Goal: Navigation & Orientation: Find specific page/section

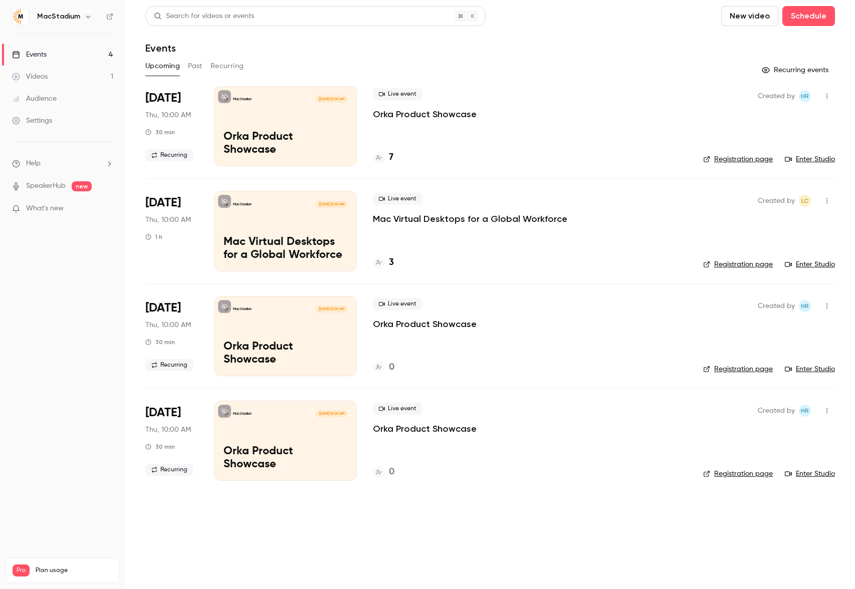
click at [536, 156] on div "7" at bounding box center [530, 158] width 314 height 14
click at [389, 156] on h4 "7" at bounding box center [391, 158] width 5 height 14
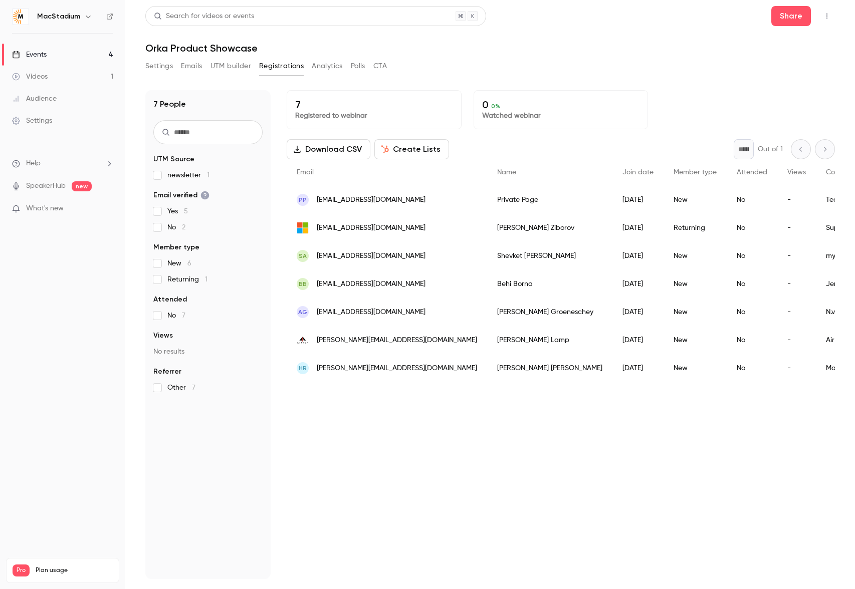
click at [571, 436] on div "7 Registered to webinar 0 0 % Watched webinar Download CSV Create Lists * Out o…" at bounding box center [561, 334] width 548 height 489
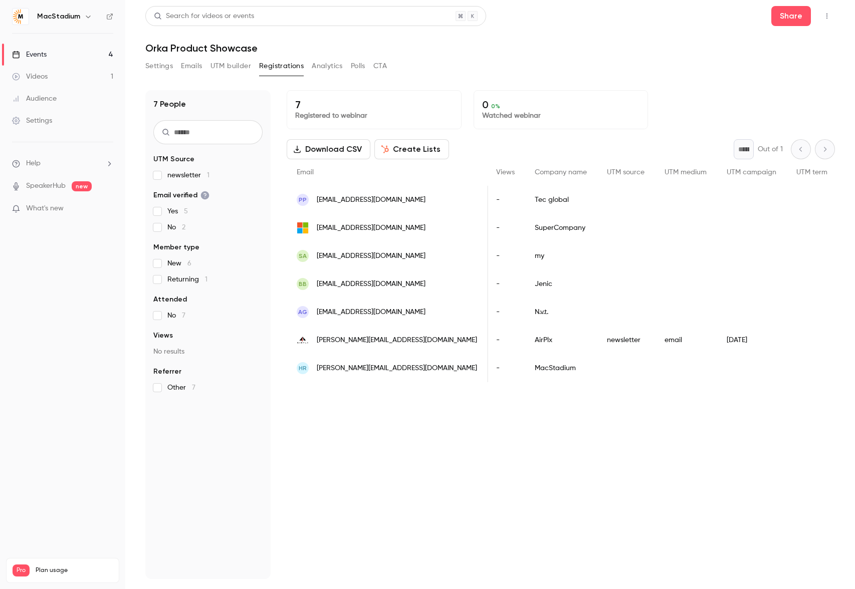
scroll to position [0, 293]
click at [606, 169] on span "UTM source" at bounding box center [625, 172] width 38 height 7
click at [606, 171] on span "UTM source" at bounding box center [625, 172] width 38 height 7
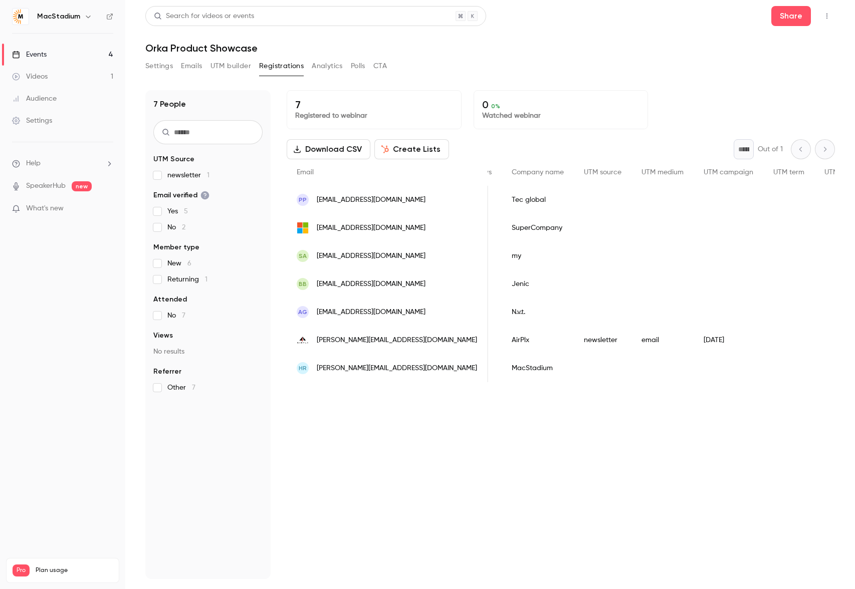
scroll to position [0, 321]
drag, startPoint x: 637, startPoint y: 339, endPoint x: 485, endPoint y: 342, distance: 152.4
click at [485, 342] on div "[PERSON_NAME][EMAIL_ADDRESS][DOMAIN_NAME] [PERSON_NAME] [DATE] New No - AirPlx …" at bounding box center [451, 340] width 970 height 28
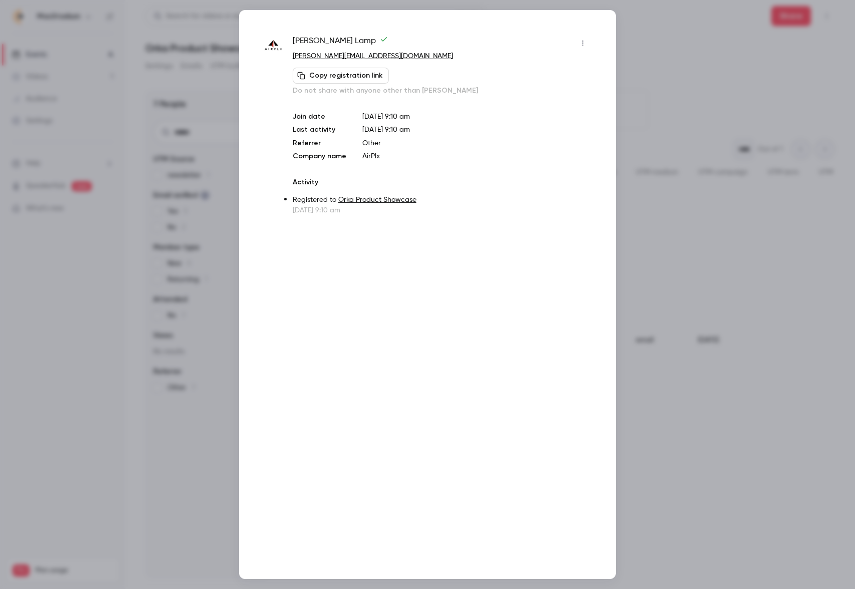
click at [597, 39] on div "[PERSON_NAME] [PERSON_NAME][EMAIL_ADDRESS][DOMAIN_NAME] Copy registration link …" at bounding box center [427, 294] width 377 height 569
click at [682, 33] on div at bounding box center [427, 294] width 855 height 589
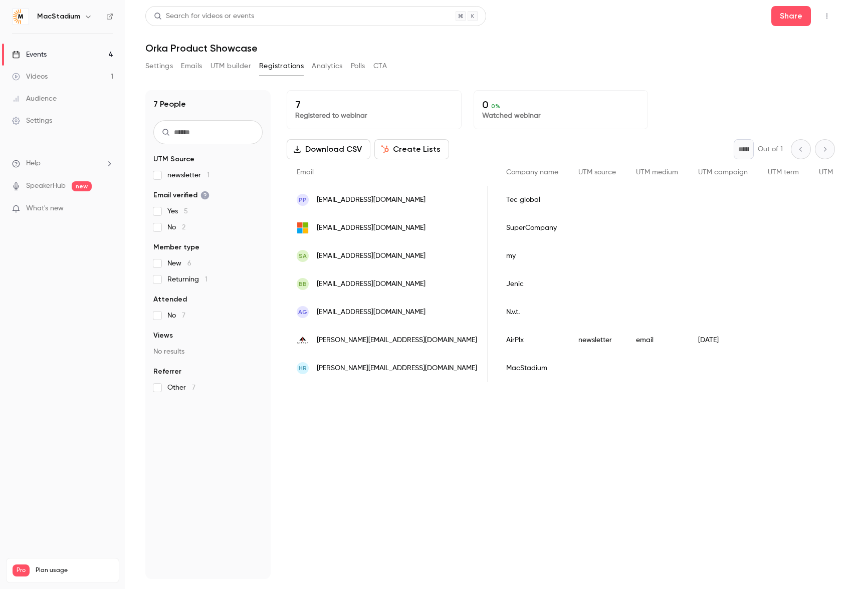
click at [178, 156] on span "UTM Source" at bounding box center [173, 159] width 41 height 10
click at [52, 119] on link "Settings" at bounding box center [62, 121] width 125 height 22
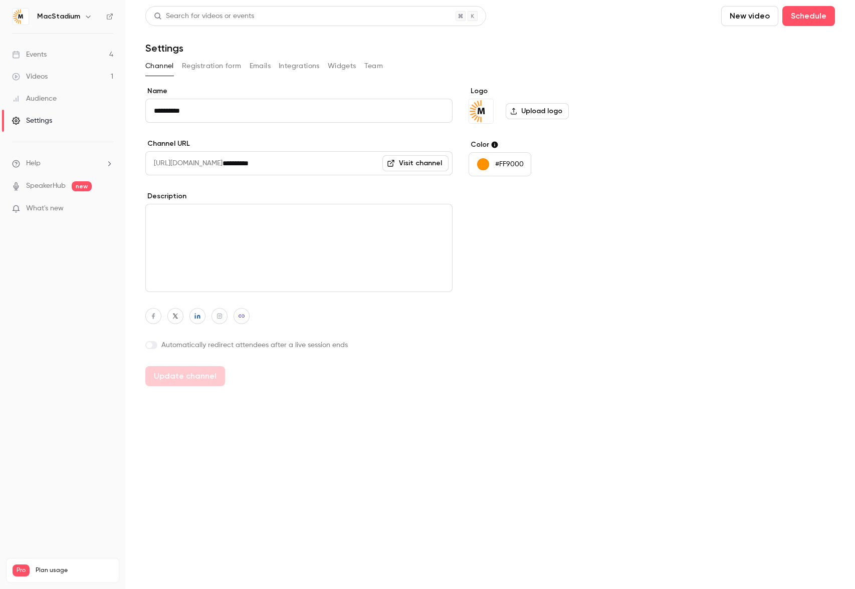
click at [377, 67] on button "Team" at bounding box center [373, 66] width 19 height 16
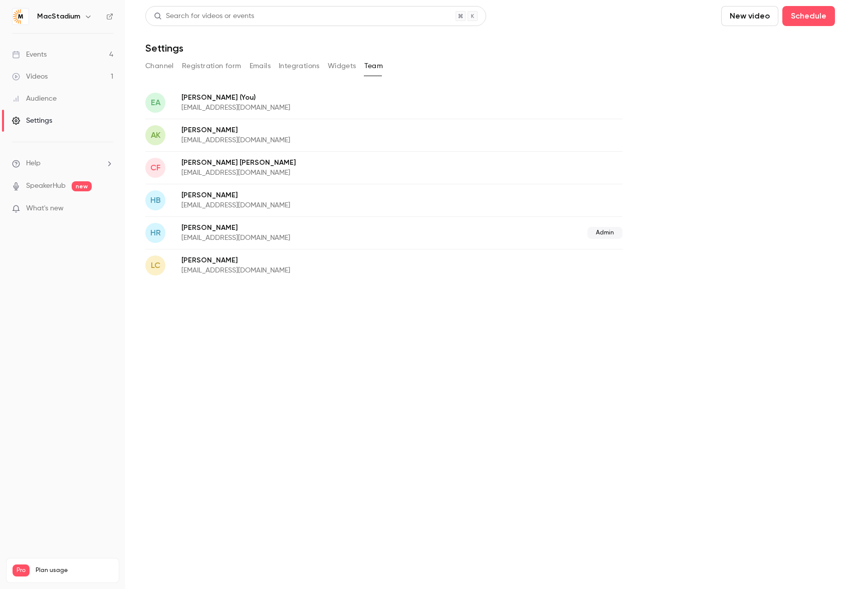
click at [339, 65] on button "Widgets" at bounding box center [342, 66] width 29 height 16
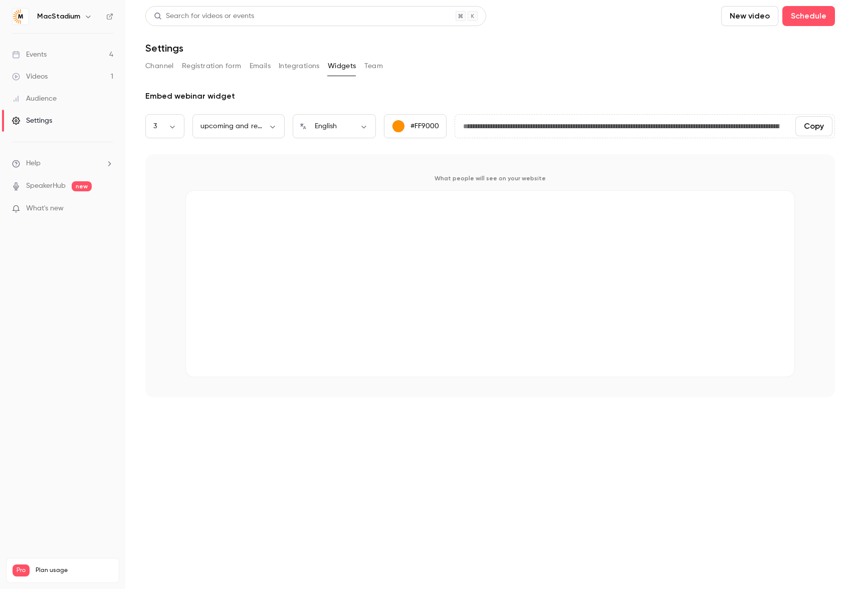
click at [307, 66] on button "Integrations" at bounding box center [299, 66] width 41 height 16
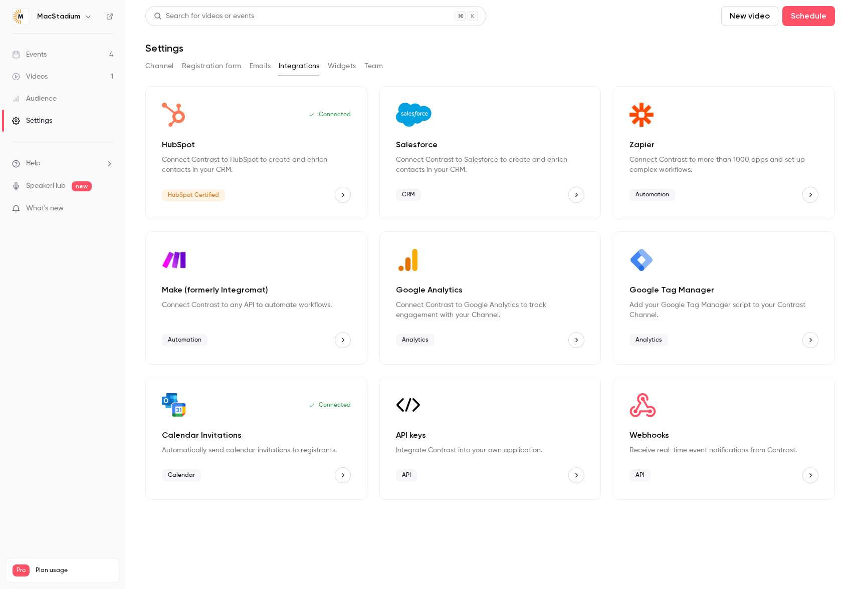
click at [328, 67] on button "Widgets" at bounding box center [342, 66] width 29 height 16
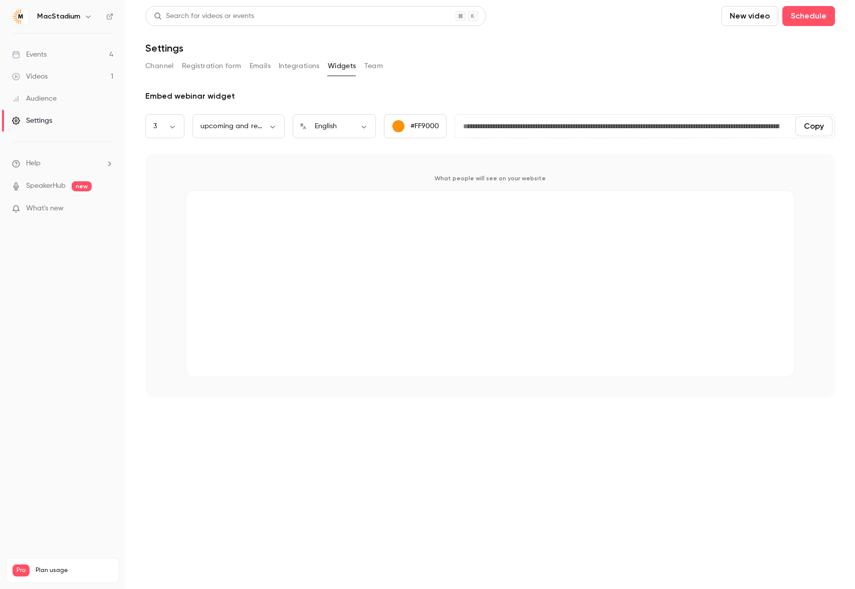
click at [297, 68] on button "Integrations" at bounding box center [299, 66] width 41 height 16
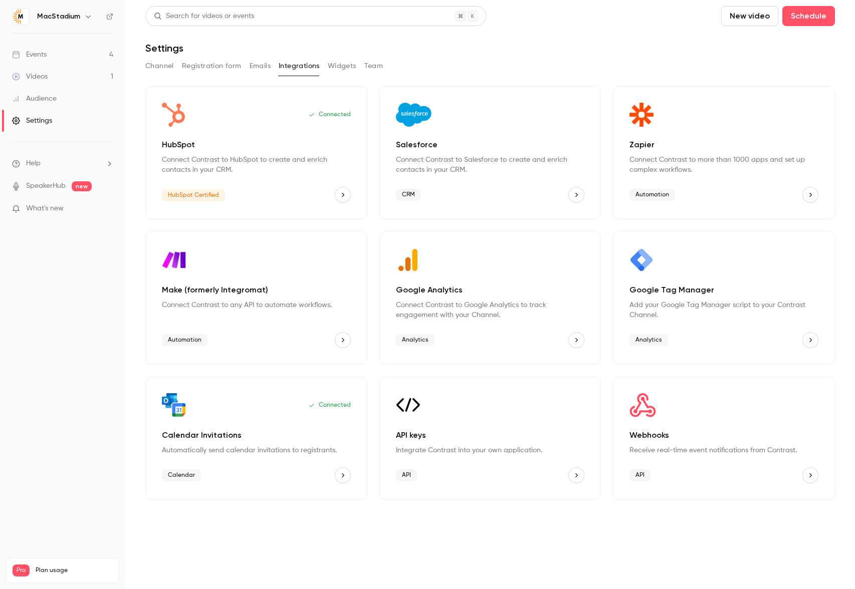
click at [253, 61] on button "Emails" at bounding box center [260, 66] width 21 height 16
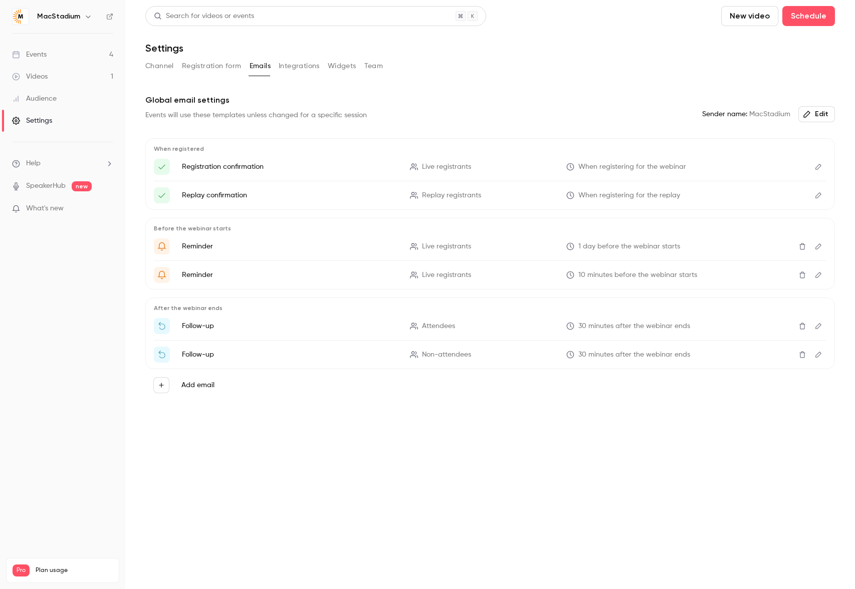
click at [150, 66] on button "Channel" at bounding box center [159, 66] width 29 height 16
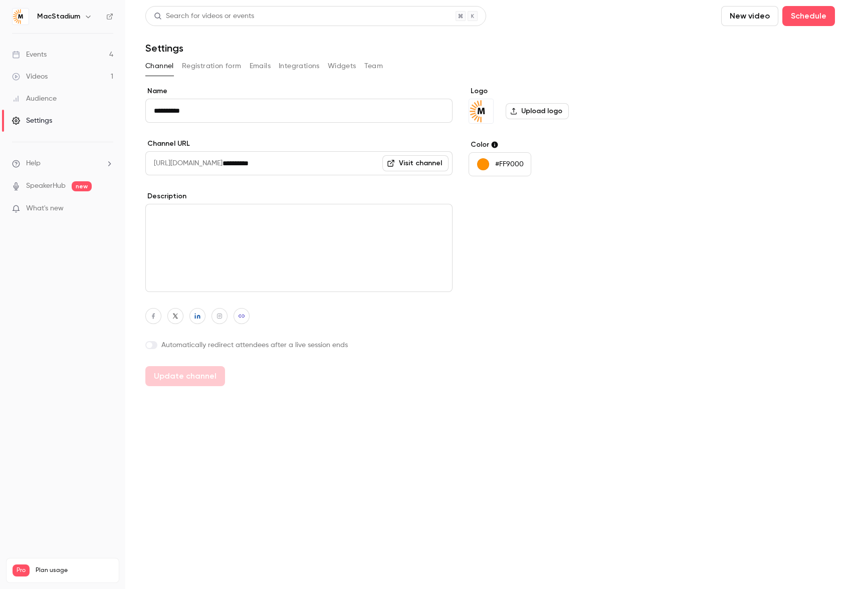
click at [215, 64] on button "Registration form" at bounding box center [212, 66] width 60 height 16
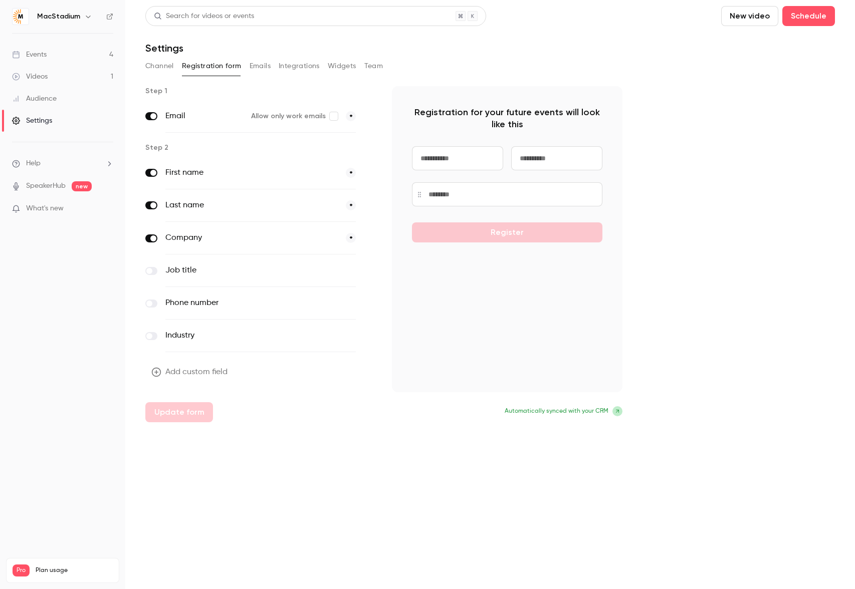
click at [271, 66] on div "Channel Registration form Emails Integrations Widgets Team" at bounding box center [490, 66] width 690 height 16
click at [297, 65] on button "Integrations" at bounding box center [299, 66] width 41 height 16
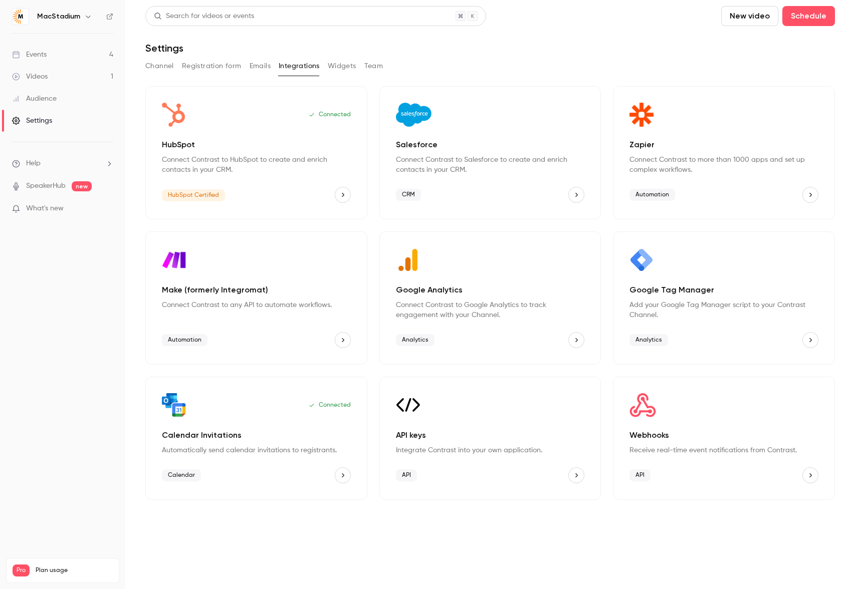
click at [265, 68] on button "Emails" at bounding box center [260, 66] width 21 height 16
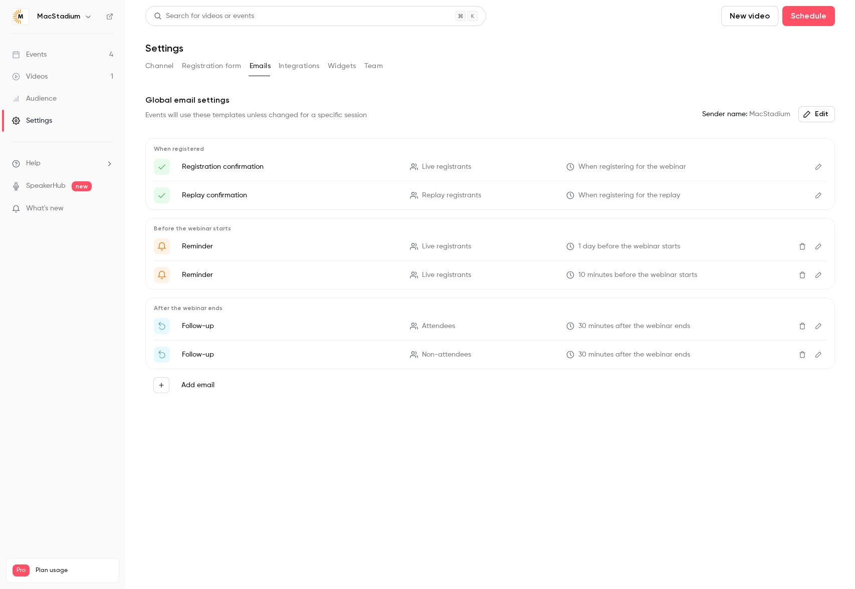
click at [53, 95] on div "Audience" at bounding box center [34, 99] width 45 height 10
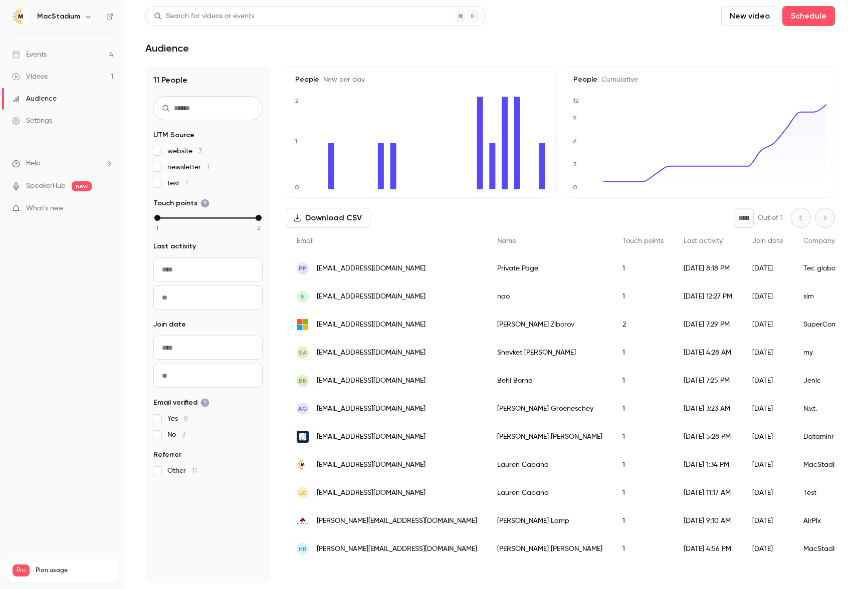
click at [185, 134] on span "UTM Source" at bounding box center [173, 135] width 41 height 10
click at [36, 56] on div "Events" at bounding box center [29, 55] width 35 height 10
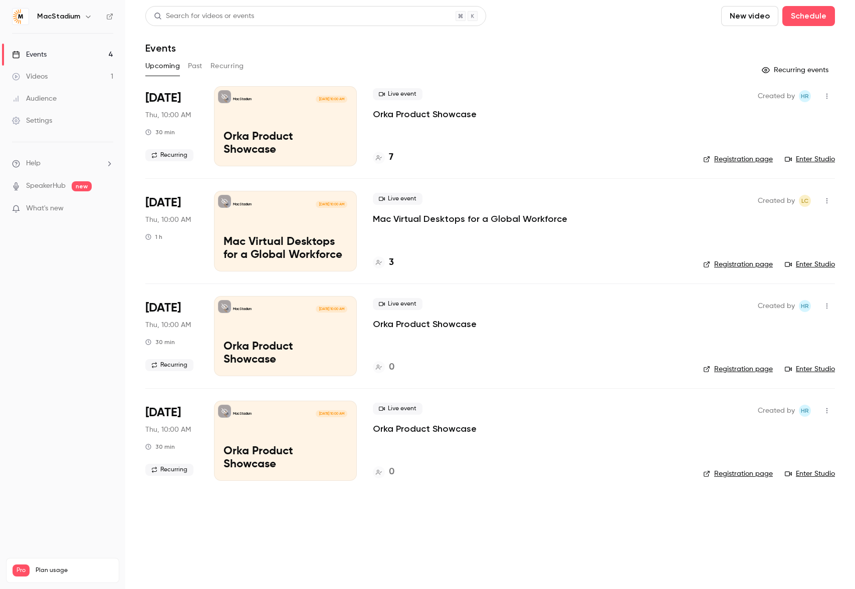
click at [817, 474] on link "Enter Studio" at bounding box center [810, 474] width 50 height 10
click at [670, 118] on div "Live event Orka Product Showcase" at bounding box center [530, 104] width 314 height 32
